Goal: Find specific page/section

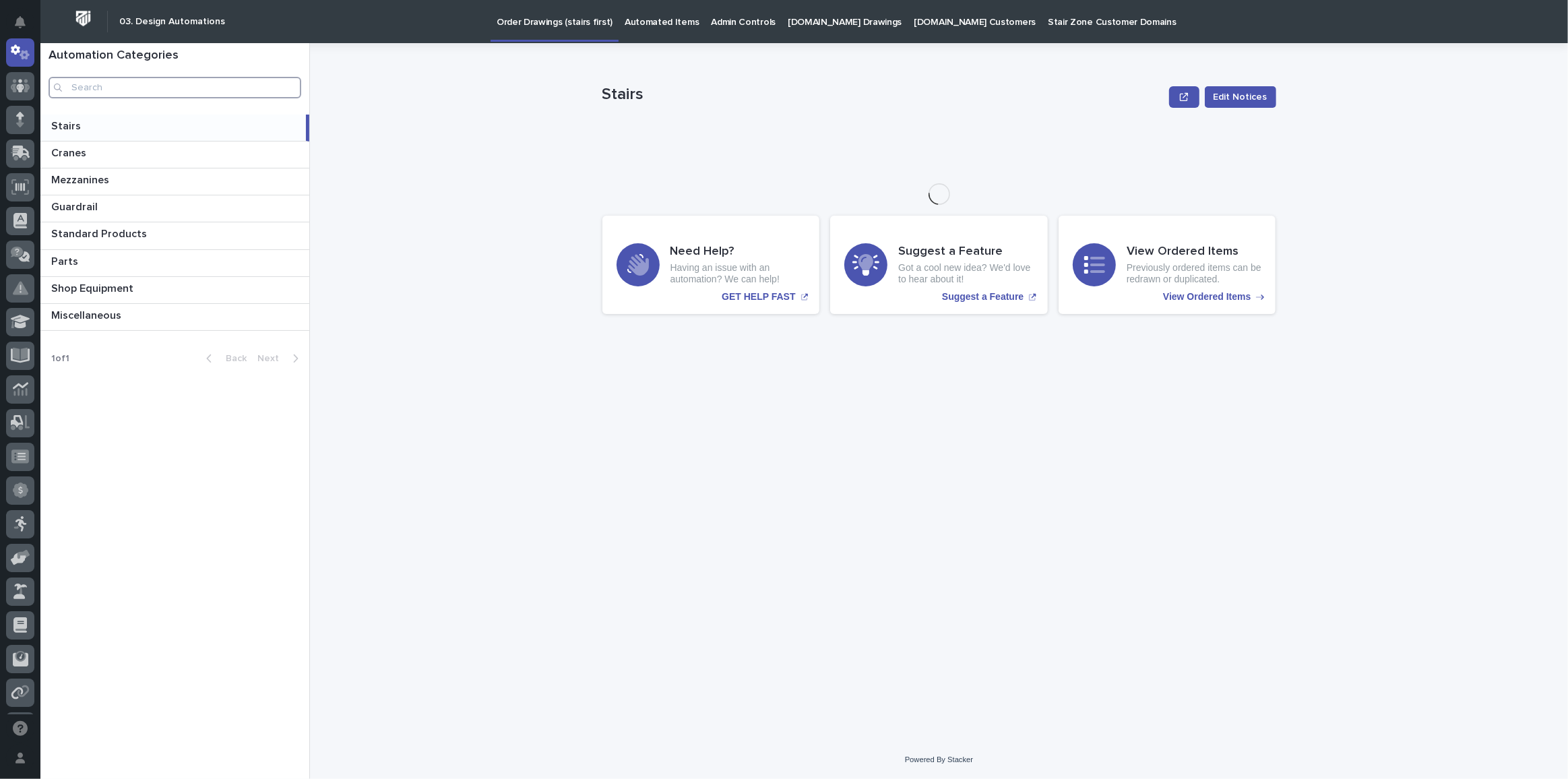
click at [125, 95] on input "Search" at bounding box center [175, 88] width 253 height 22
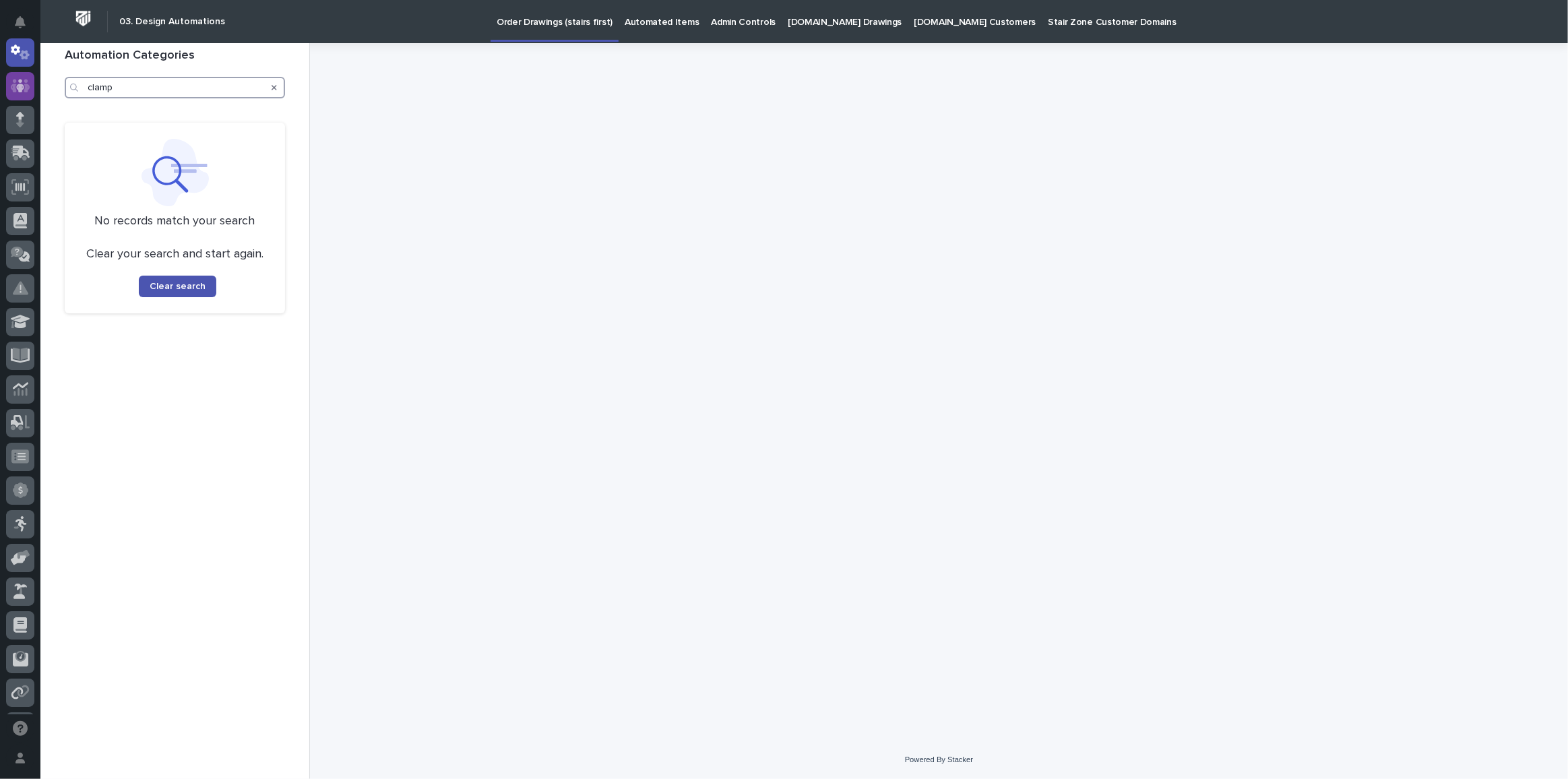
drag, startPoint x: 128, startPoint y: 90, endPoint x: 16, endPoint y: 78, distance: 112.6
click at [40, 78] on div "Workspaces PWI Portal My Settings Log Out " 03. Design Automations " was added …" at bounding box center [804, 389] width 1528 height 779
type input "c"
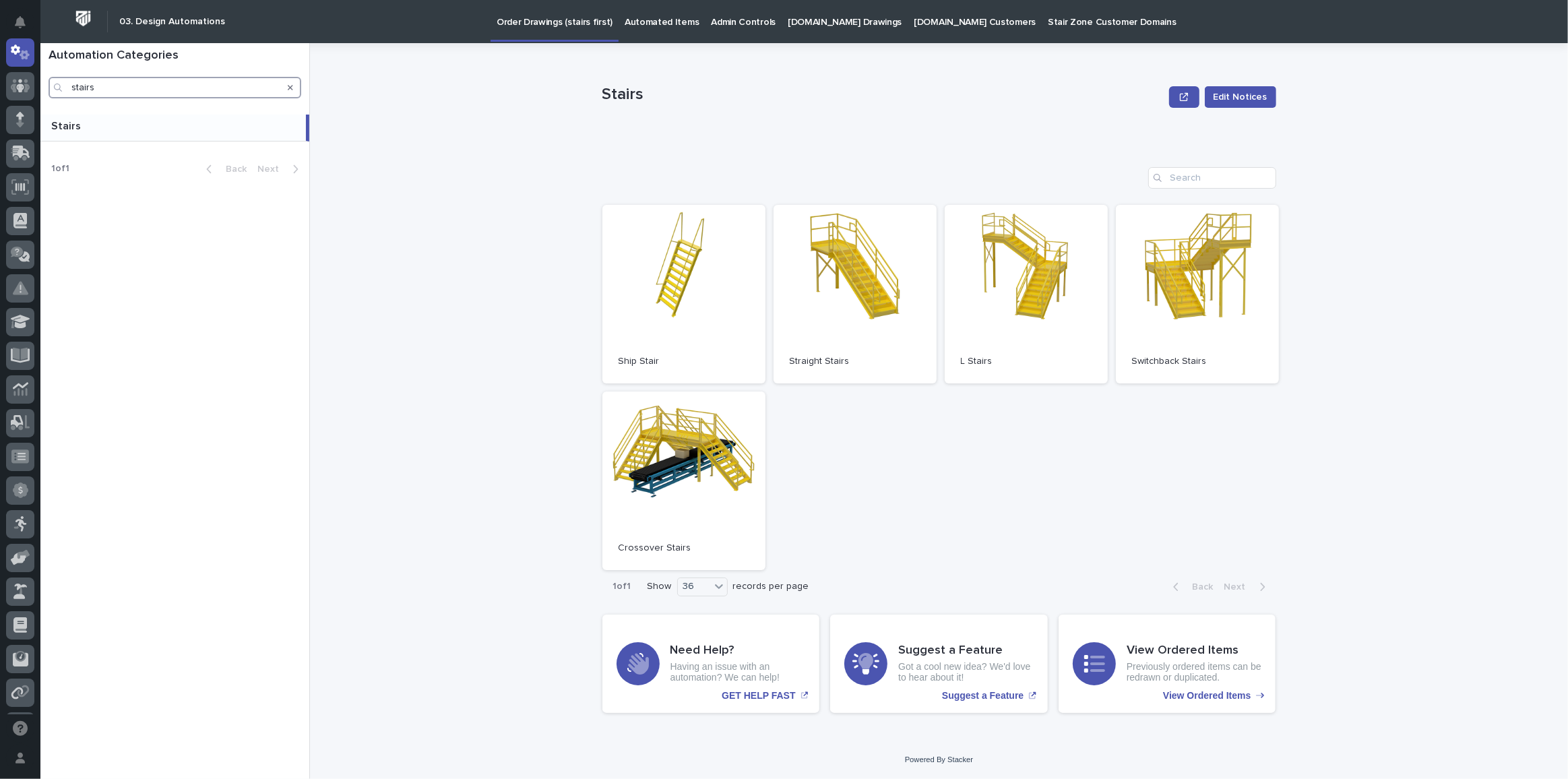
type input "stairs"
click at [175, 21] on h2 "03. Design Automations" at bounding box center [171, 22] width 105 height 12
click at [82, 16] on img at bounding box center [84, 19] width 25 height 25
